Goal: Navigation & Orientation: Find specific page/section

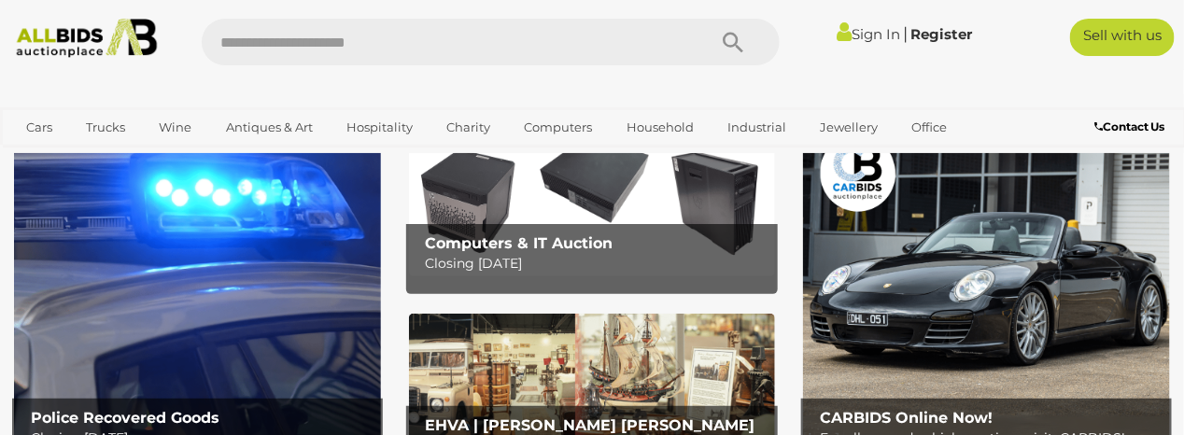
scroll to position [93, 0]
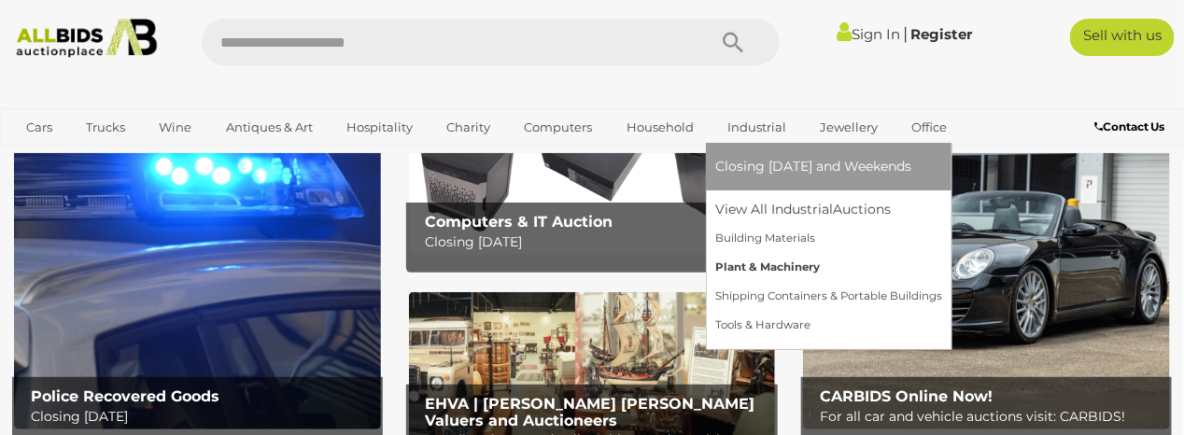
click at [767, 268] on link "Plant & Machinery" at bounding box center [828, 267] width 227 height 29
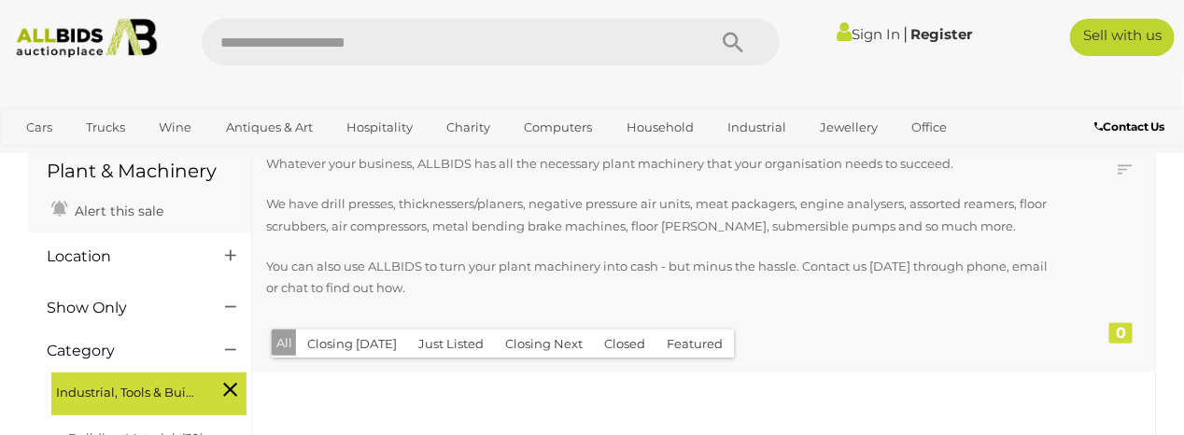
scroll to position [280, 0]
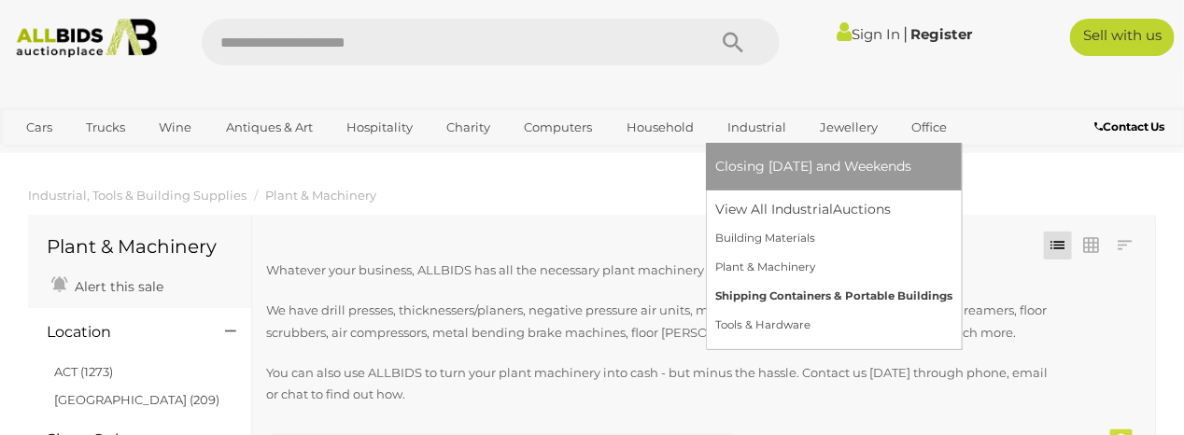
click at [738, 294] on link "Shipping Containers & Portable Buildings" at bounding box center [833, 296] width 237 height 29
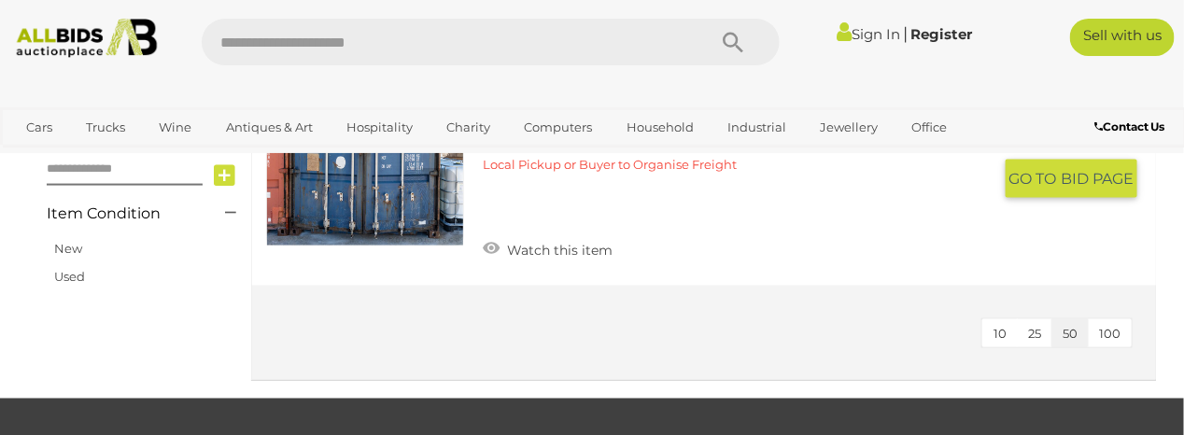
scroll to position [747, 0]
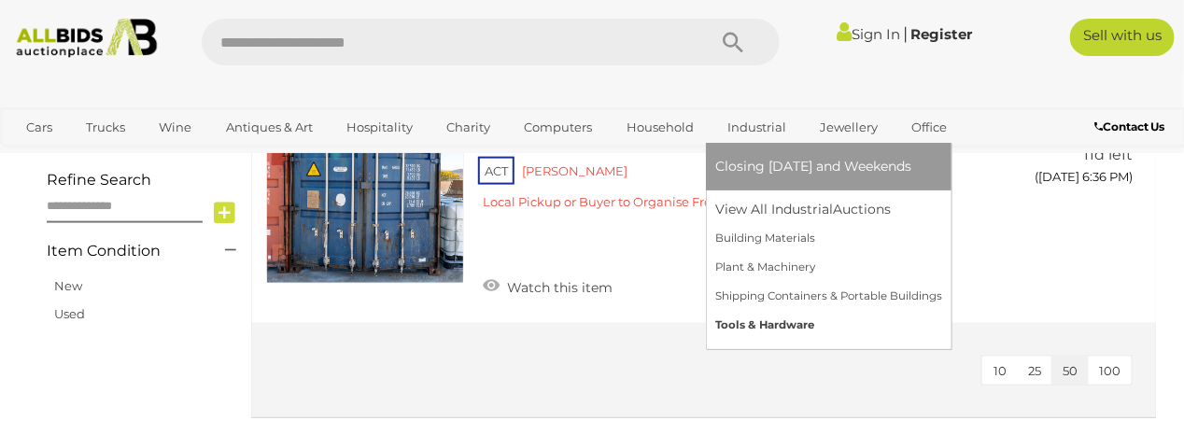
click at [768, 321] on link "Tools & Hardware" at bounding box center [828, 325] width 227 height 29
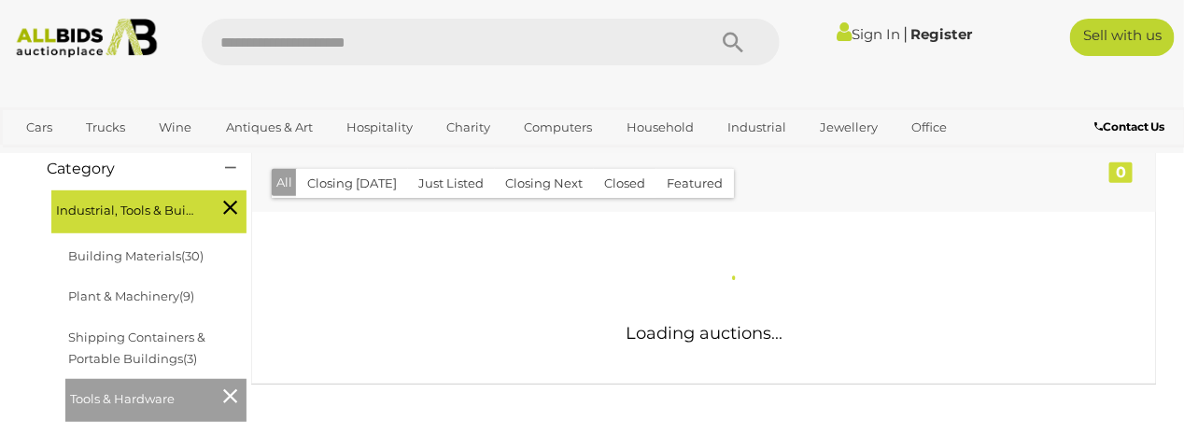
scroll to position [280, 0]
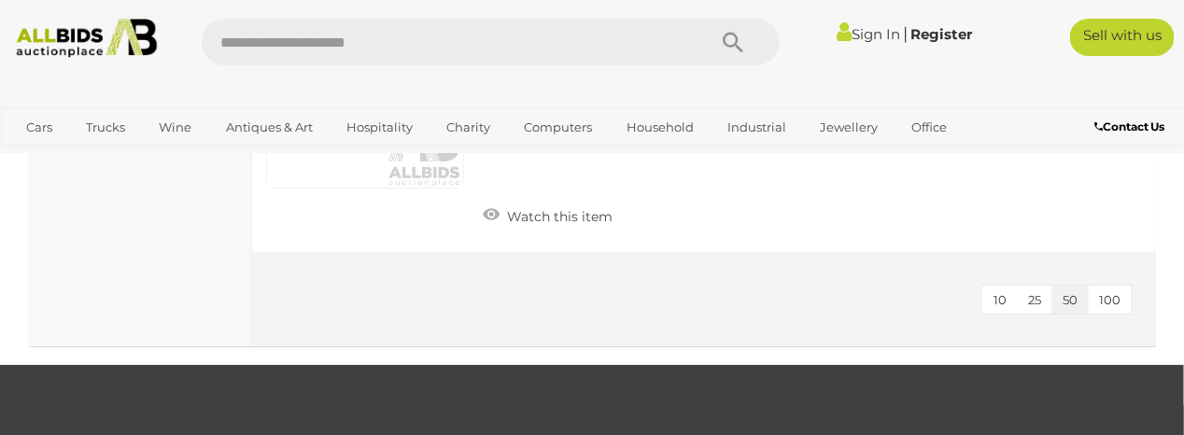
scroll to position [9429, 0]
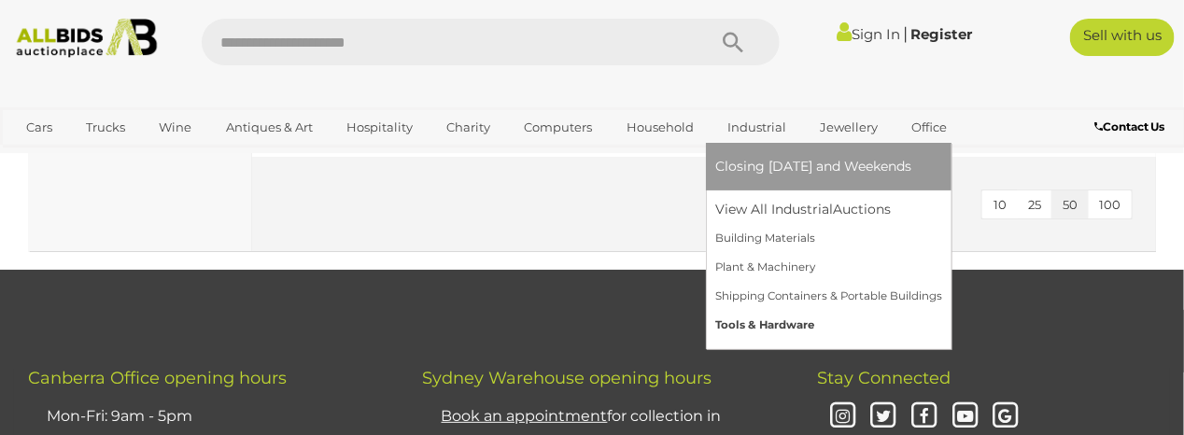
click at [771, 323] on link "Tools & Hardware" at bounding box center [828, 325] width 227 height 29
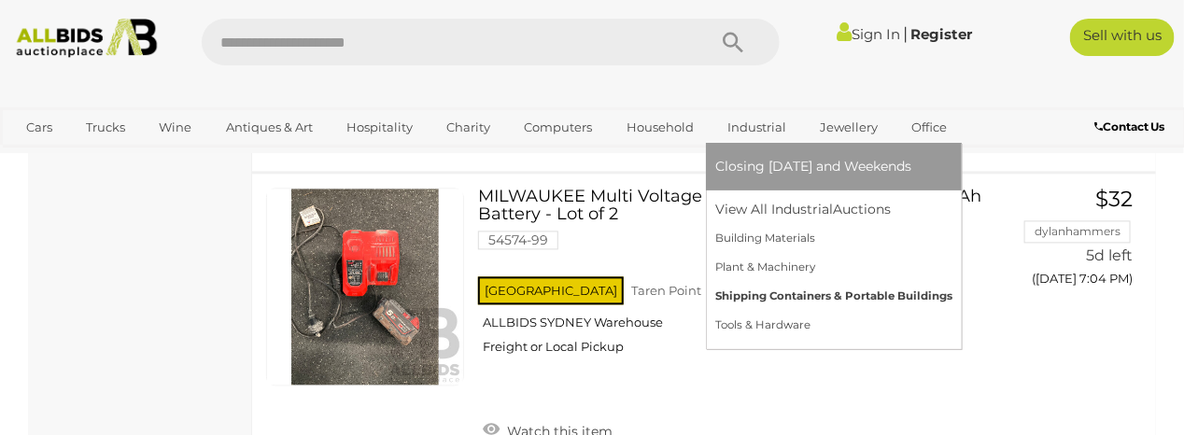
scroll to position [1214, 0]
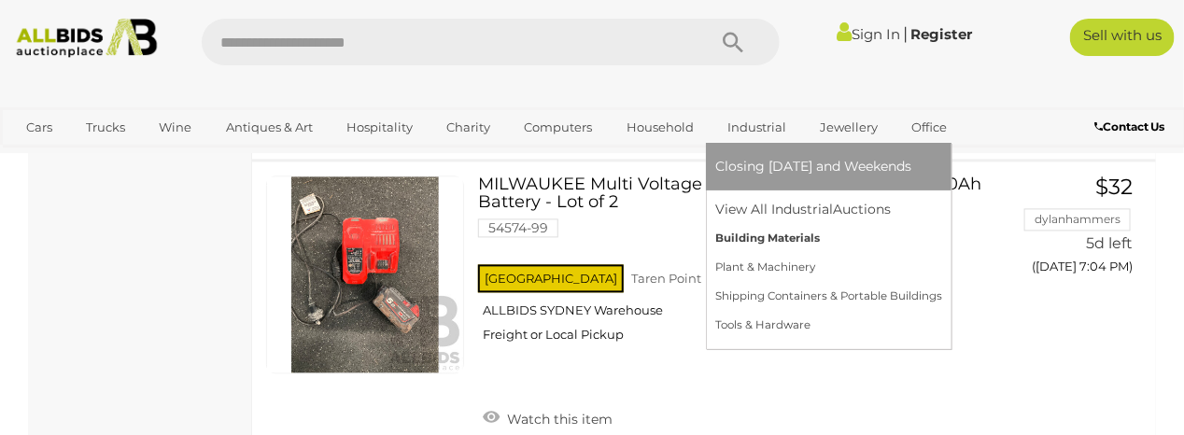
click at [783, 237] on link "Building Materials" at bounding box center [828, 238] width 227 height 29
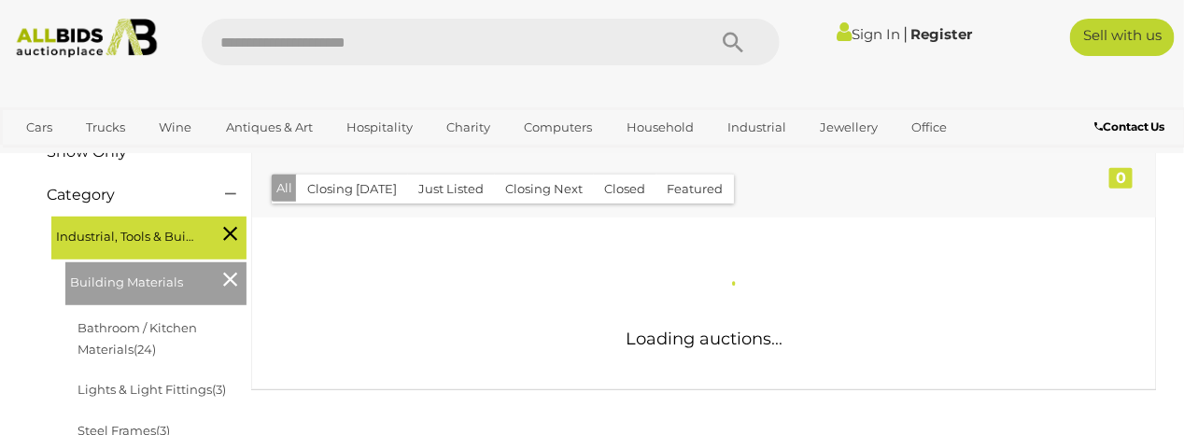
scroll to position [280, 0]
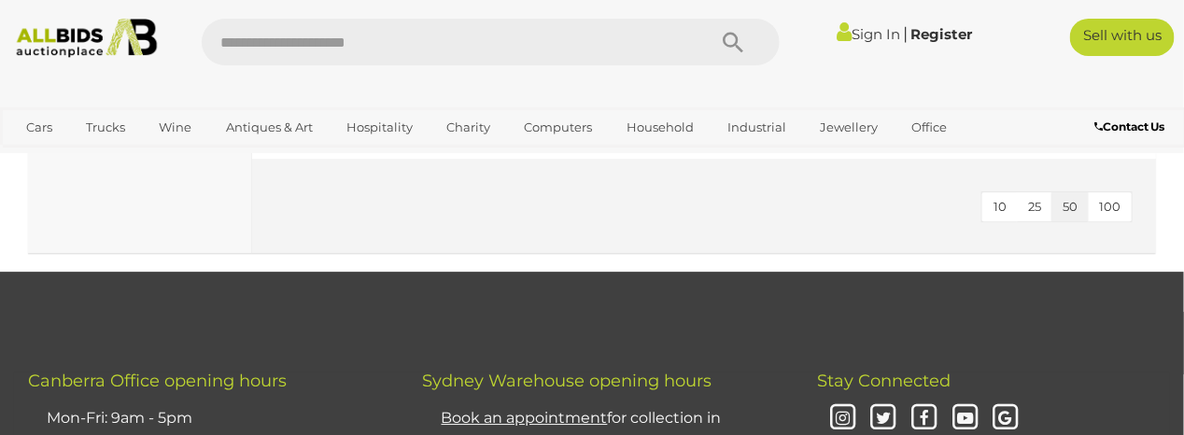
scroll to position [8971, 0]
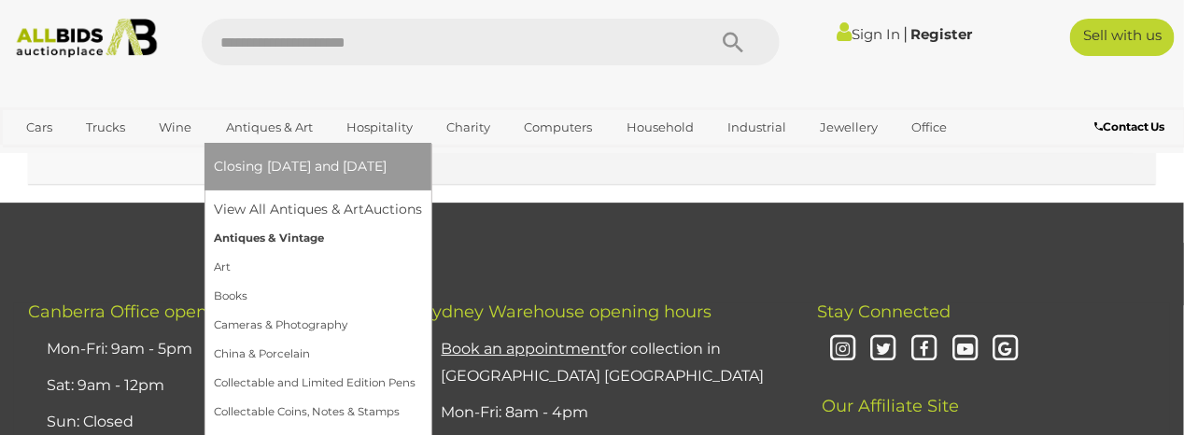
click at [246, 238] on link "Antiques & Vintage" at bounding box center [318, 238] width 208 height 29
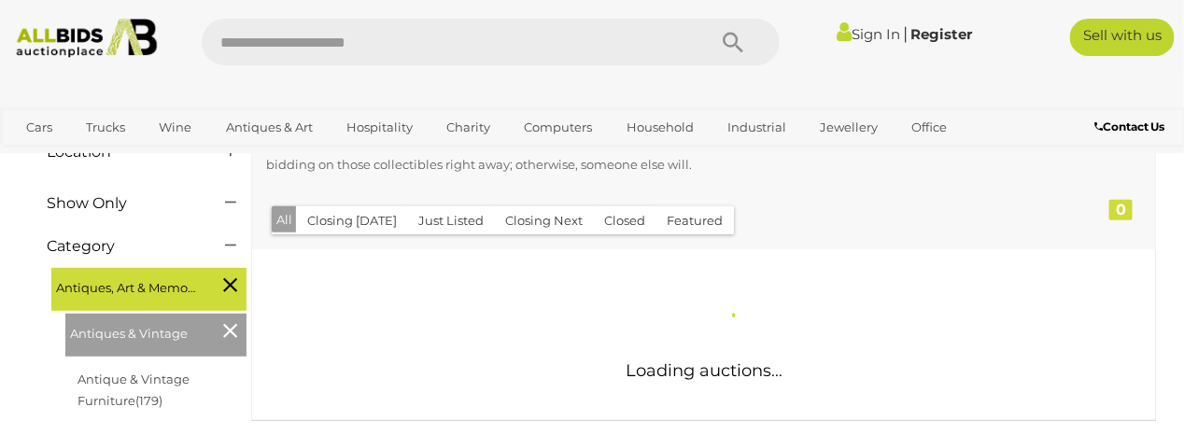
scroll to position [187, 0]
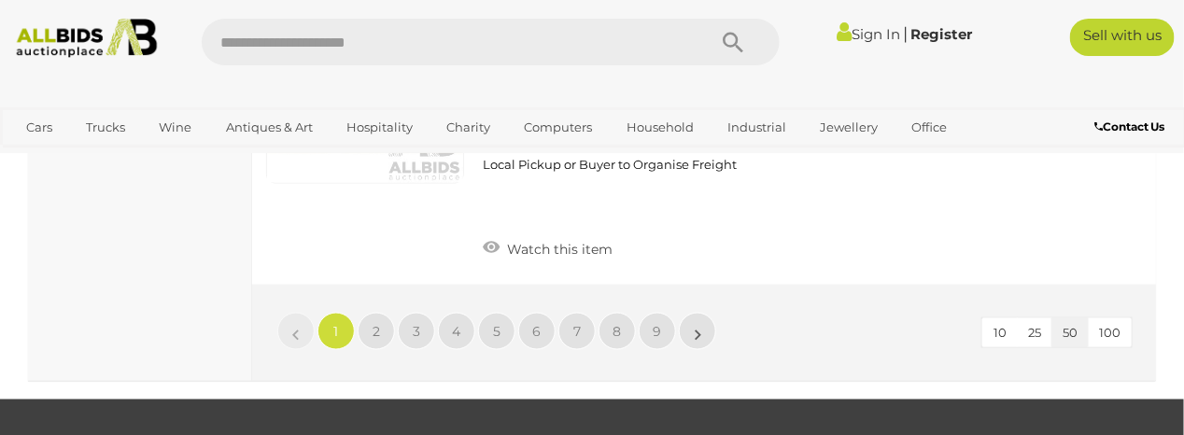
scroll to position [15030, 0]
